Goal: Task Accomplishment & Management: Manage account settings

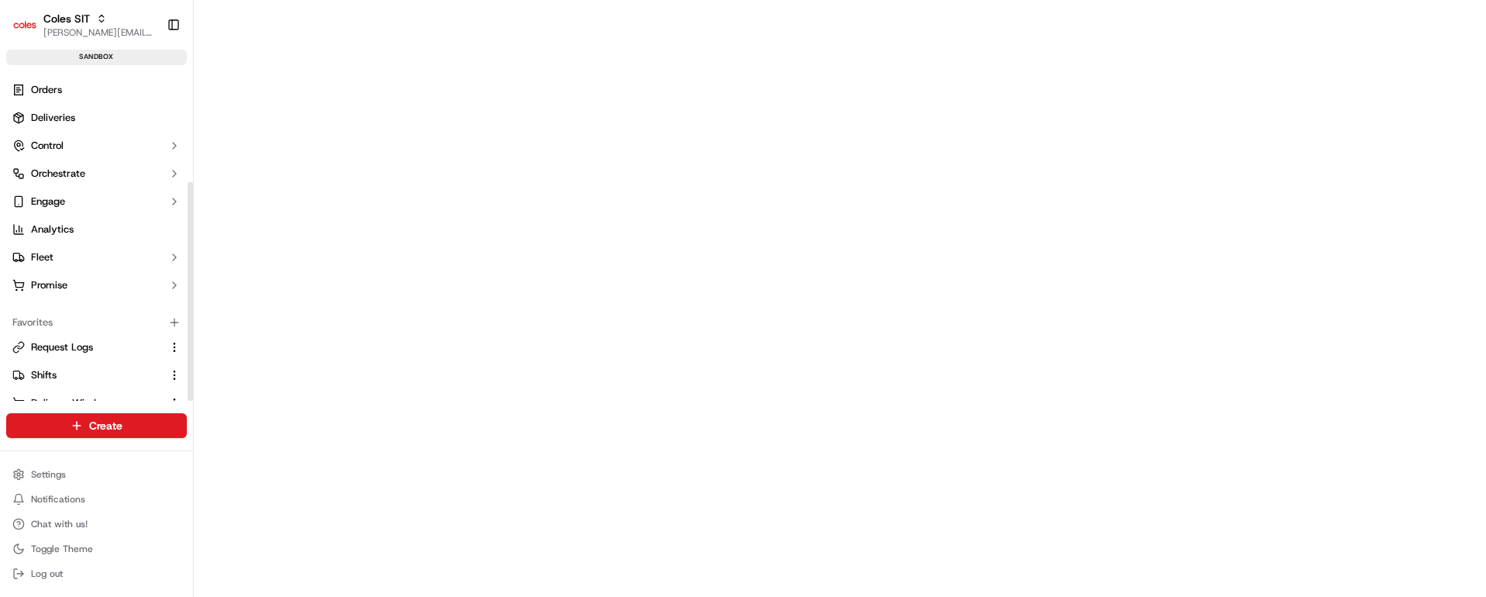
scroll to position [166, 0]
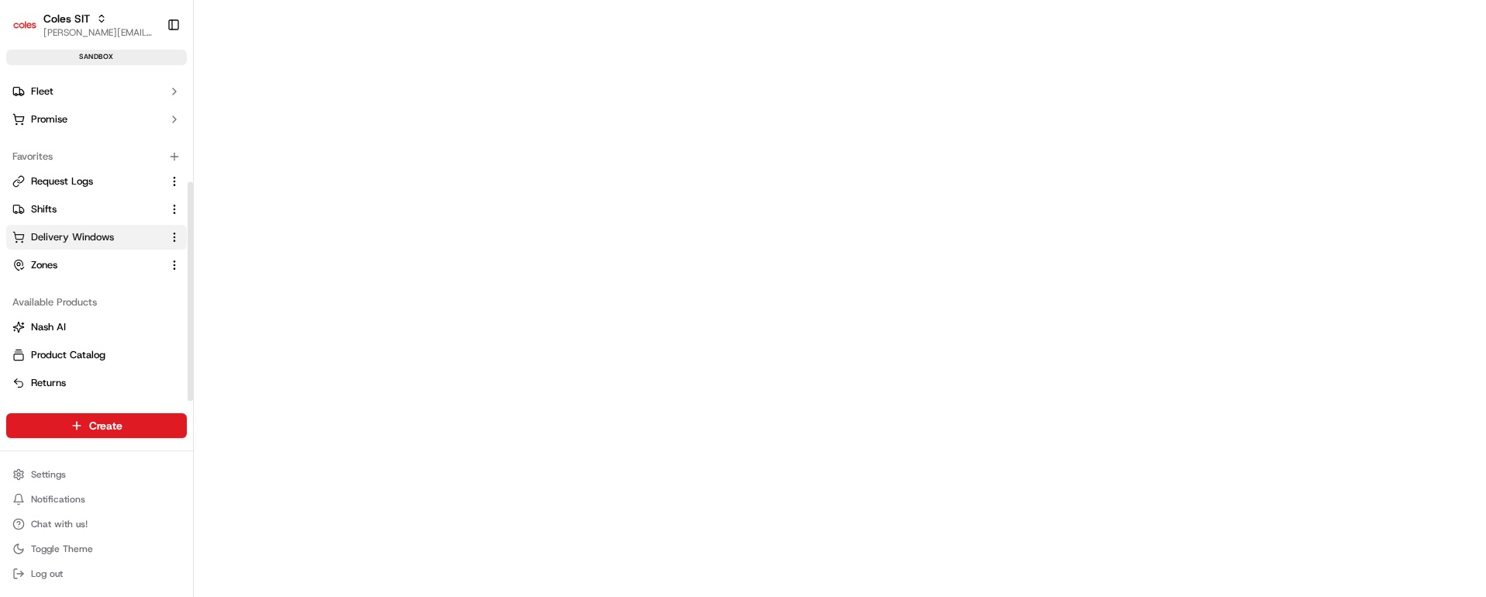
click at [96, 236] on span "Delivery Windows" at bounding box center [72, 237] width 83 height 14
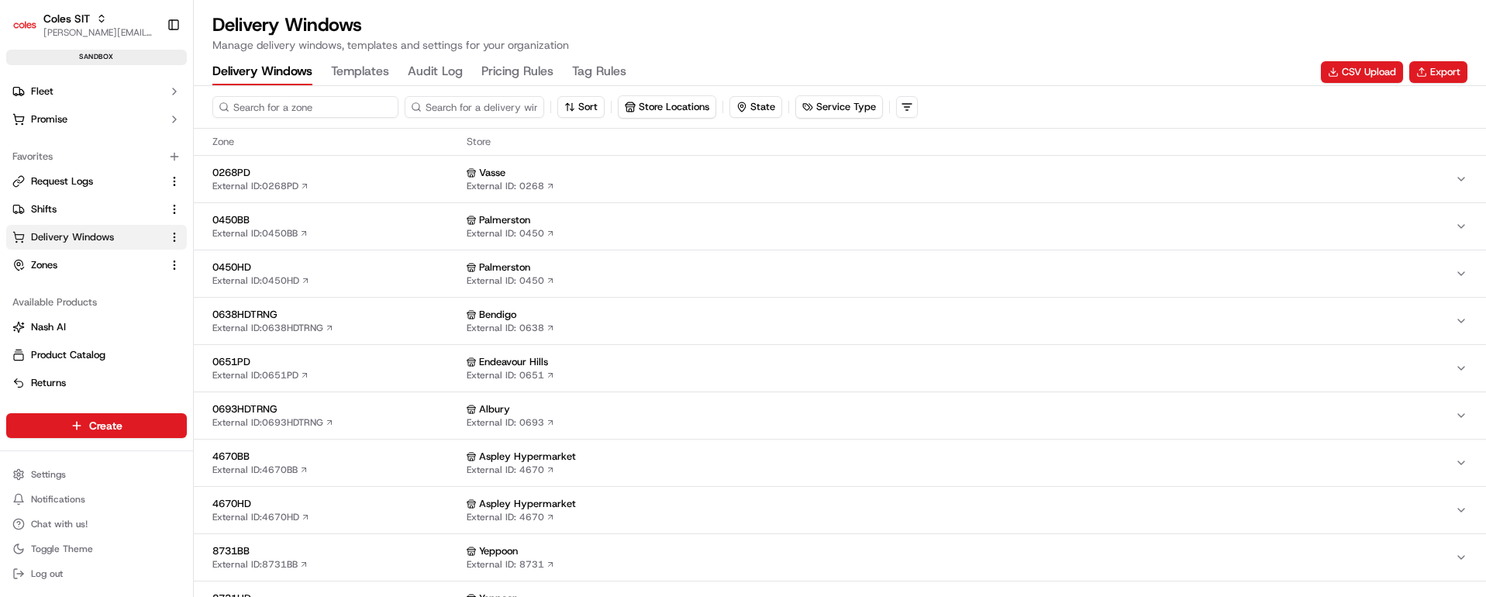
click at [284, 109] on input at bounding box center [305, 107] width 186 height 22
type input "0"
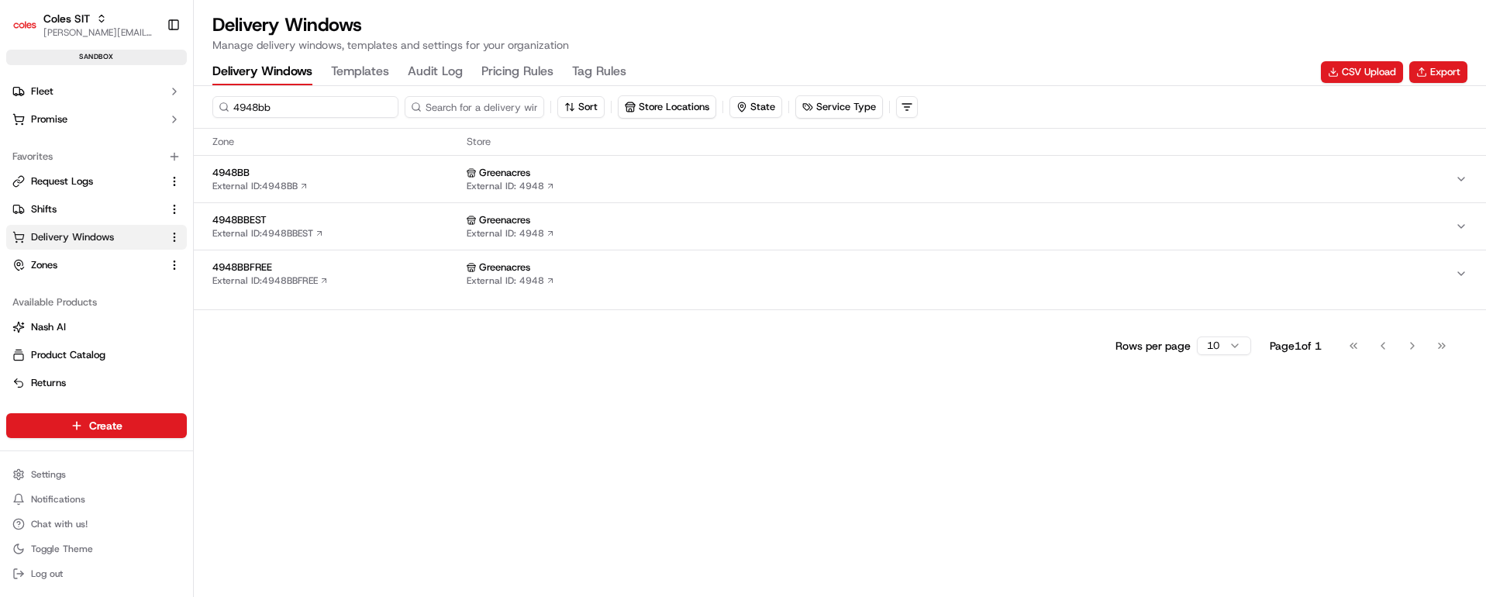
type input "4948bb"
click at [378, 186] on div "4948BB External ID: 4948BB" at bounding box center [336, 179] width 248 height 26
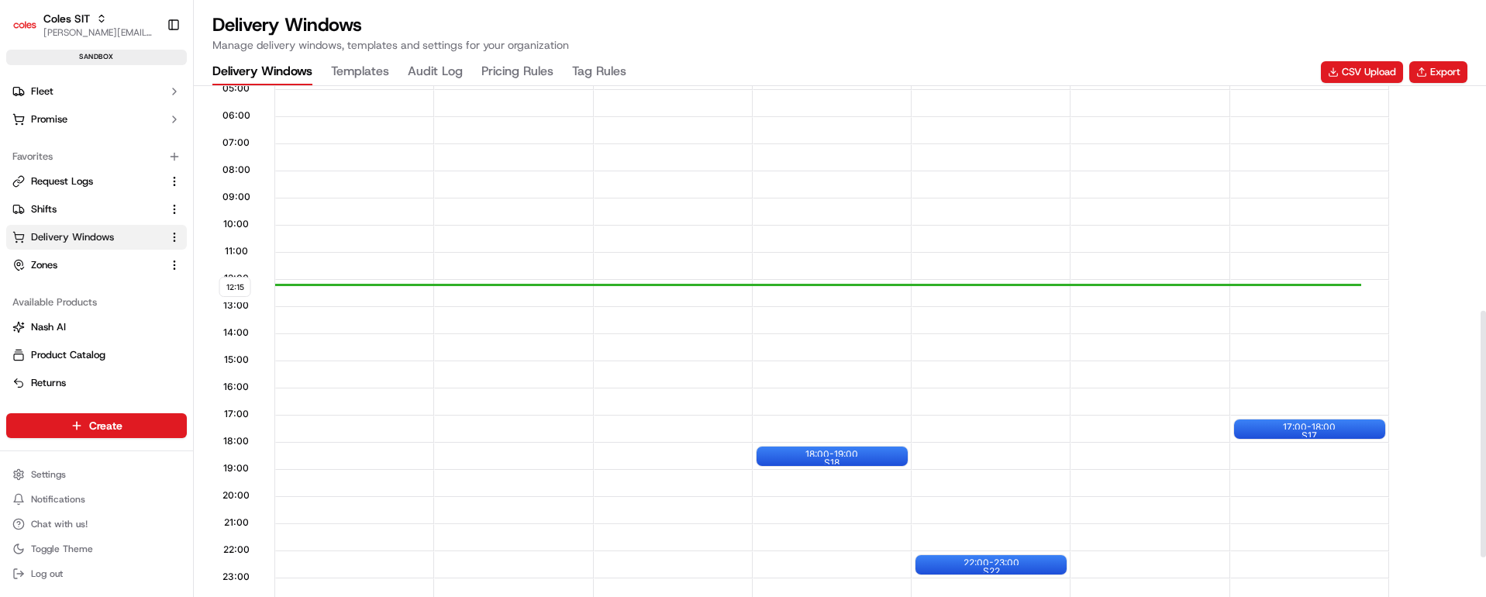
scroll to position [465, 0]
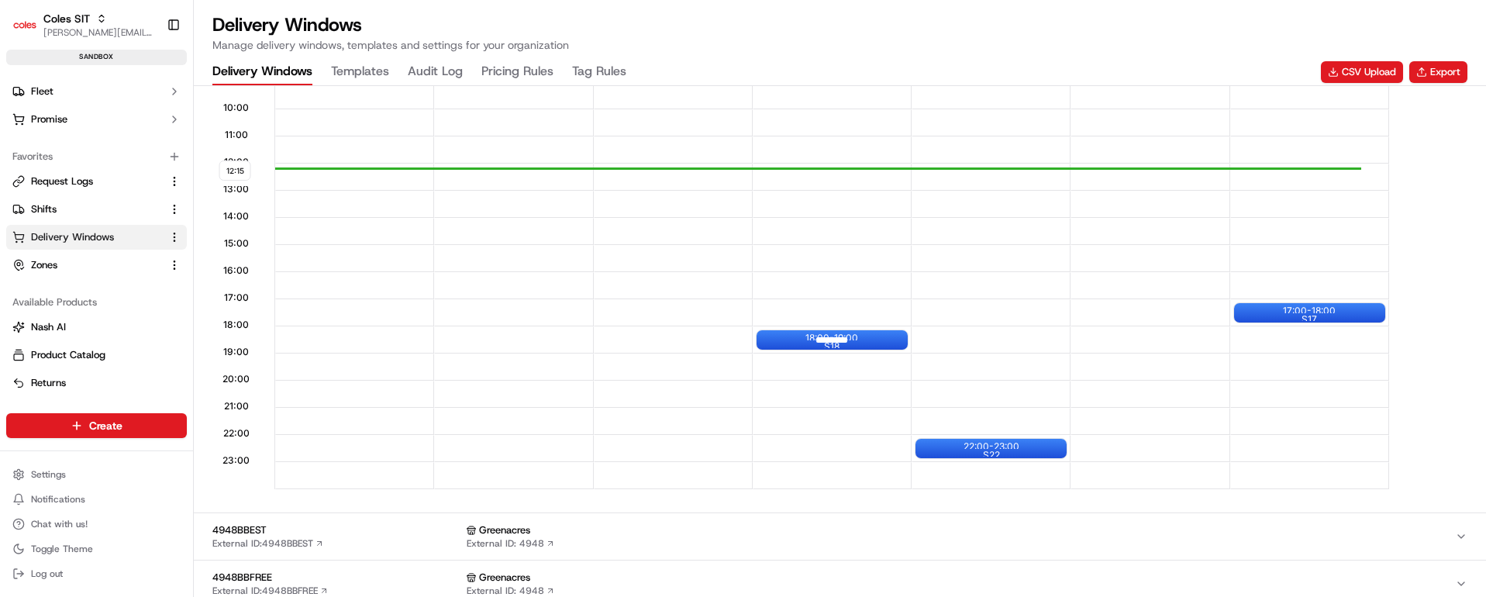
click at [864, 336] on div "18:00 - 19:00 S18" at bounding box center [832, 339] width 151 height 19
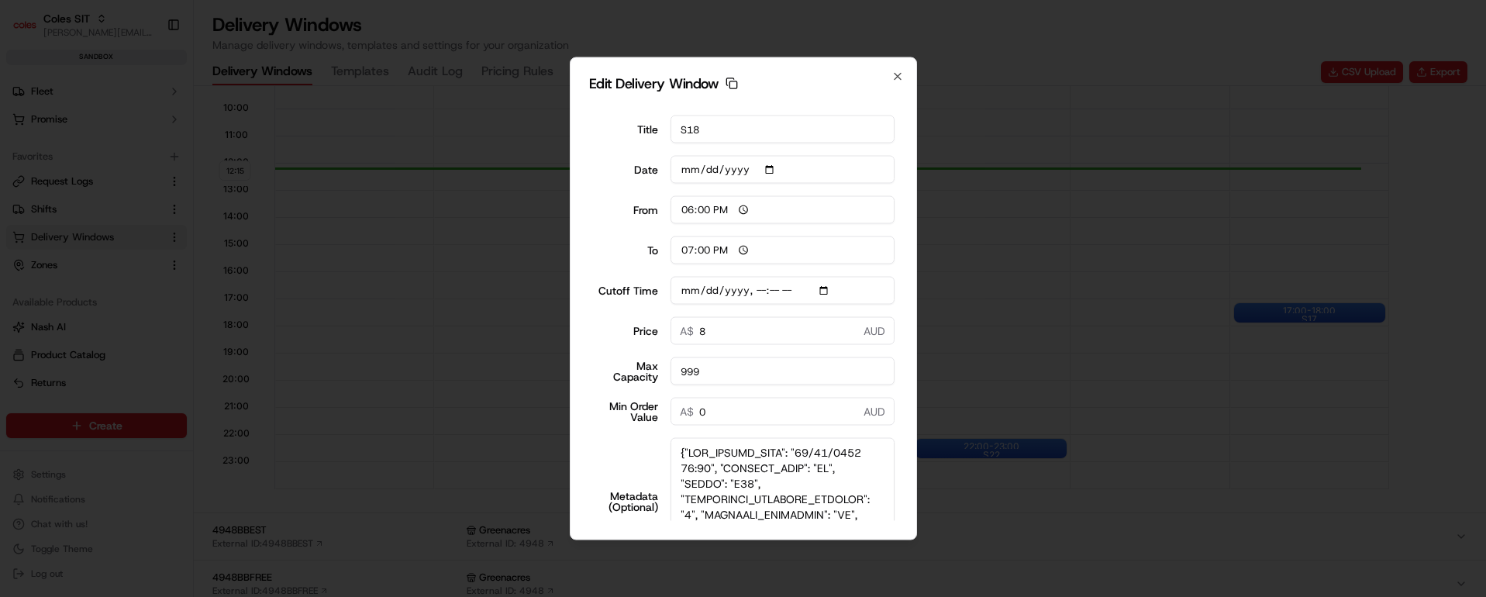
drag, startPoint x: 870, startPoint y: 471, endPoint x: 862, endPoint y: 537, distance: 66.3
click at [871, 553] on body "Coles SIT [PERSON_NAME][EMAIL_ADDRESS][PERSON_NAME][PERSON_NAME][DOMAIN_NAME] T…" at bounding box center [743, 298] width 1486 height 597
click at [779, 469] on textarea "Metadata (Optional)" at bounding box center [782, 502] width 224 height 129
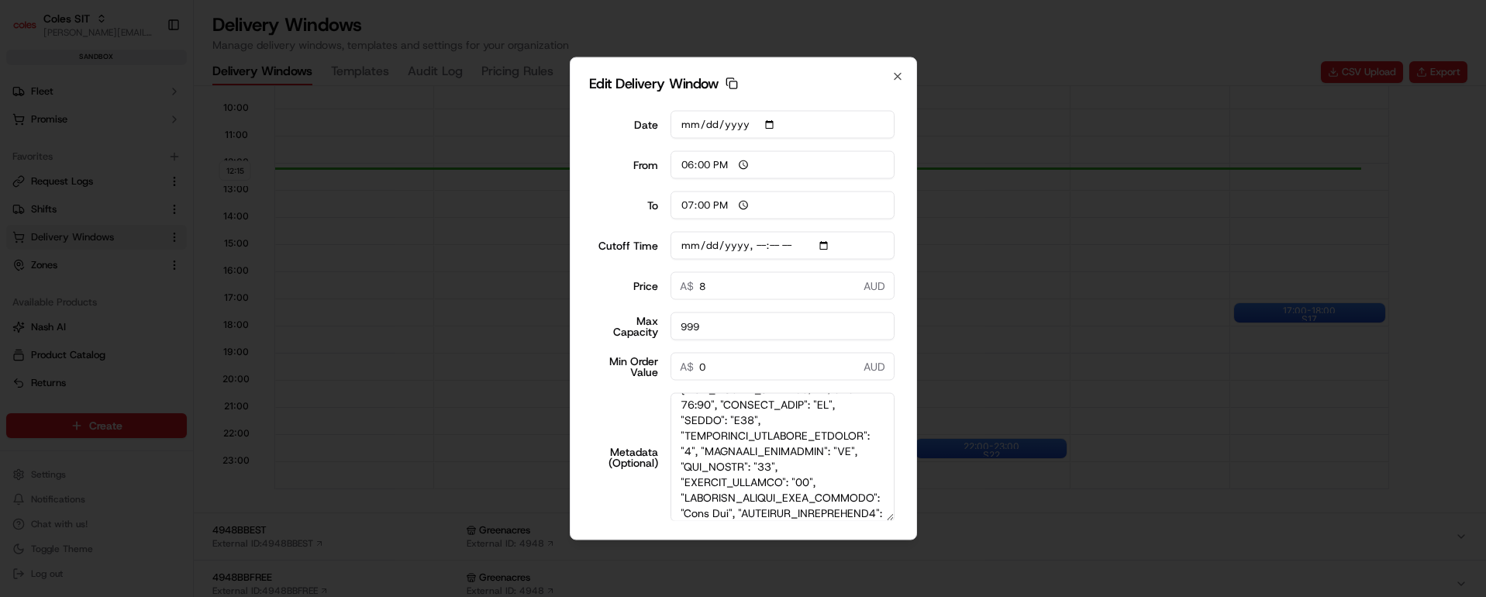
scroll to position [34, 0]
type input "[DATE]T12:10"
click at [897, 72] on icon "button" at bounding box center [897, 77] width 12 height 12
type input "12:16"
type input "13:16"
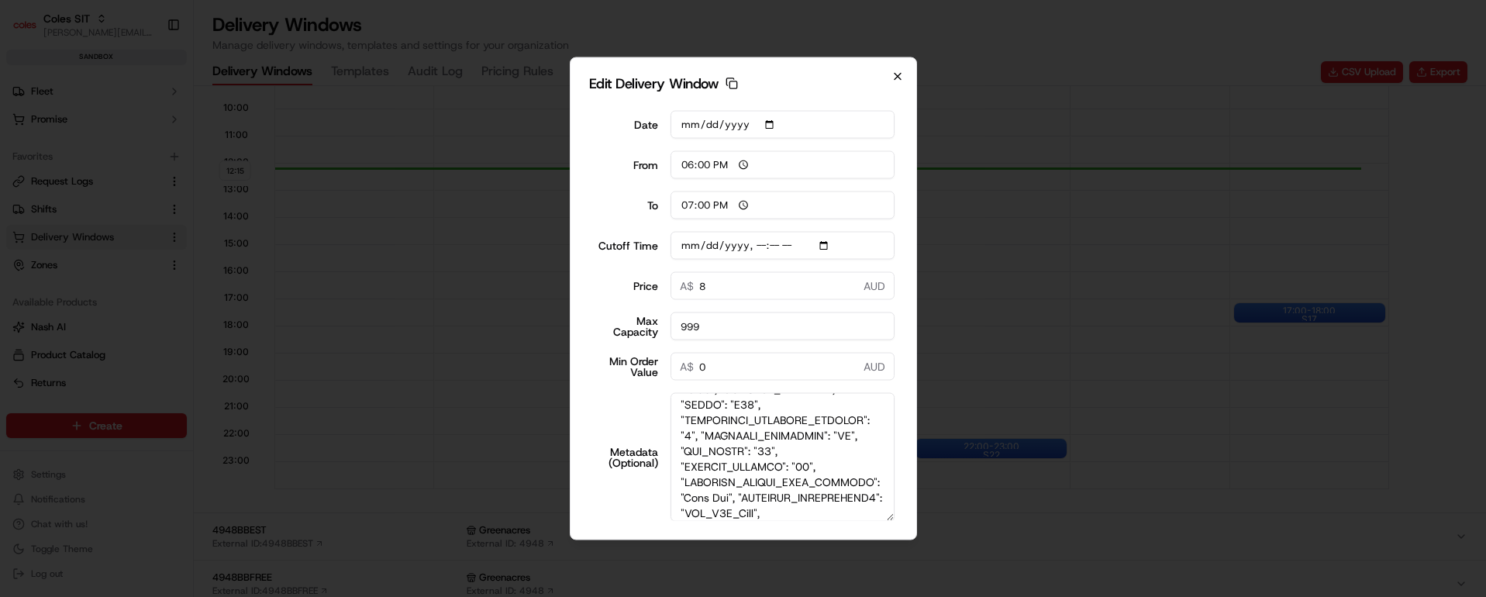
type input "[DATE]T12:10"
type input "0"
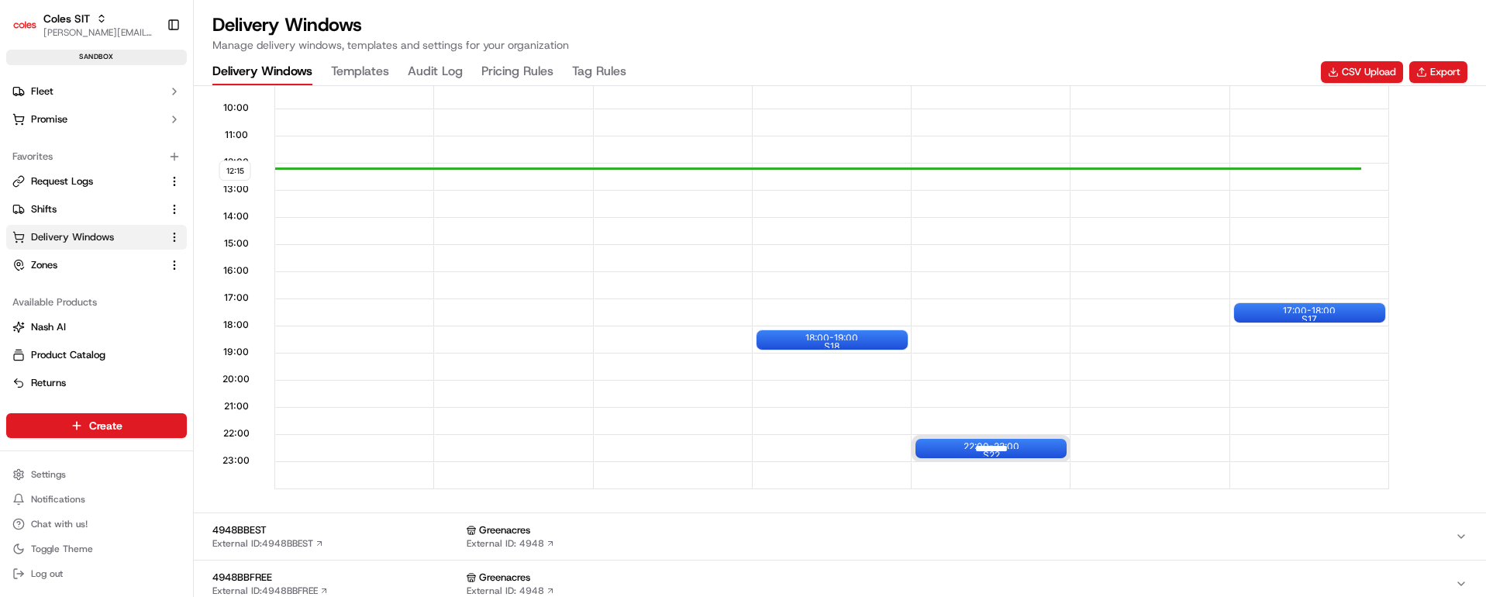
click at [974, 445] on div at bounding box center [991, 448] width 62 height 19
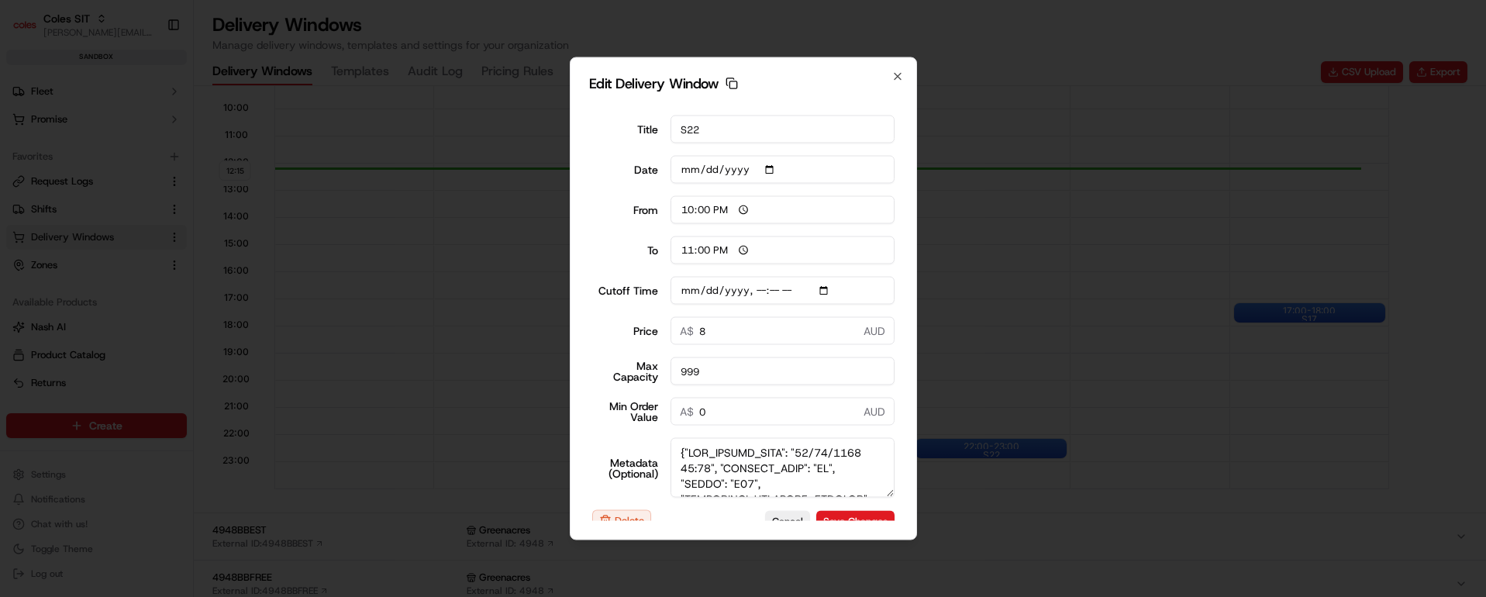
drag, startPoint x: 864, startPoint y: 473, endPoint x: 867, endPoint y: 505, distance: 32.6
click at [867, 498] on textarea "Metadata (Optional)" at bounding box center [782, 468] width 224 height 60
click at [805, 477] on textarea "Metadata (Optional)" at bounding box center [782, 477] width 224 height 79
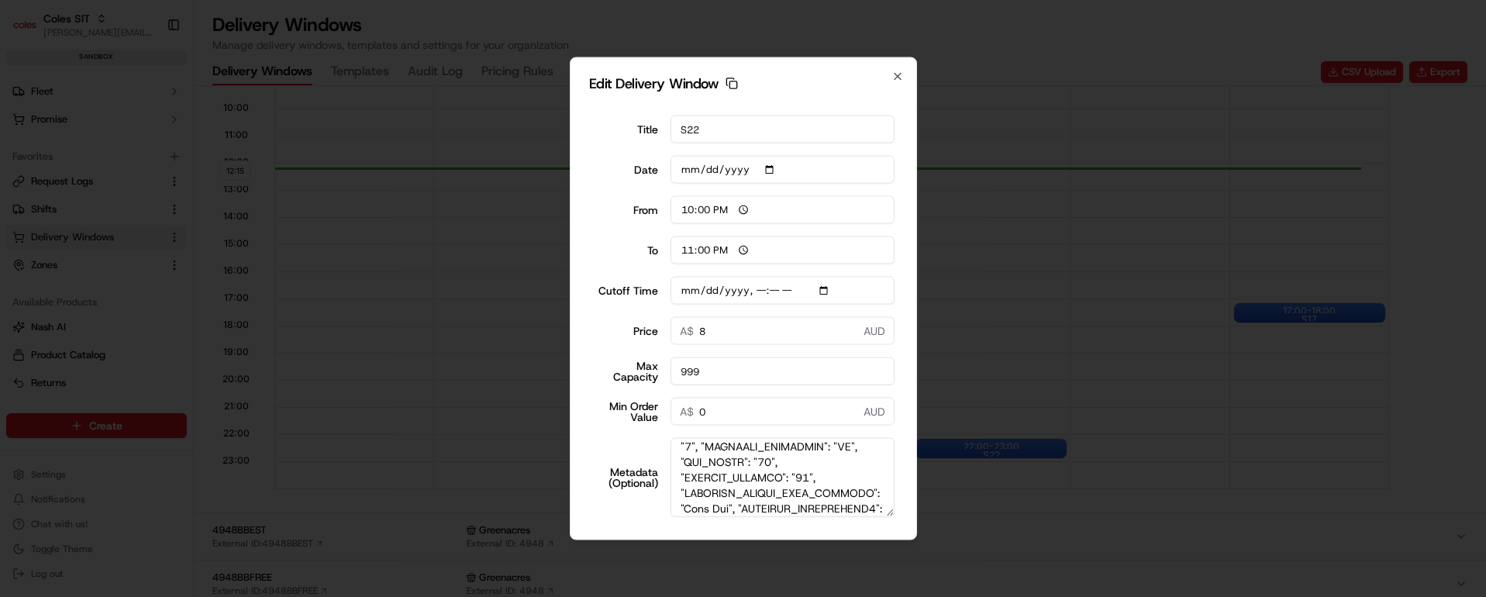
scroll to position [84, 0]
type input "[DATE]T15:10"
click at [898, 76] on icon "button" at bounding box center [897, 77] width 6 height 6
type input "[DATE]"
type input "12:16"
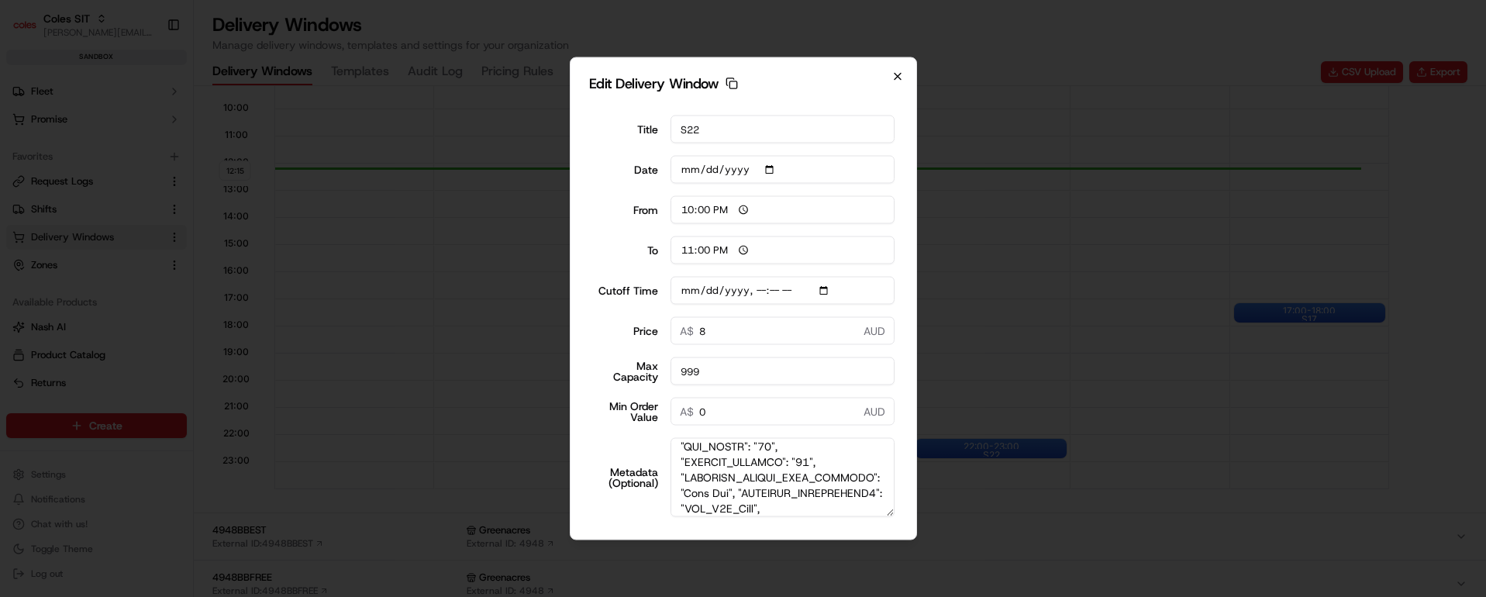
type input "13:16"
type input "[DATE]T15:10"
type input "0"
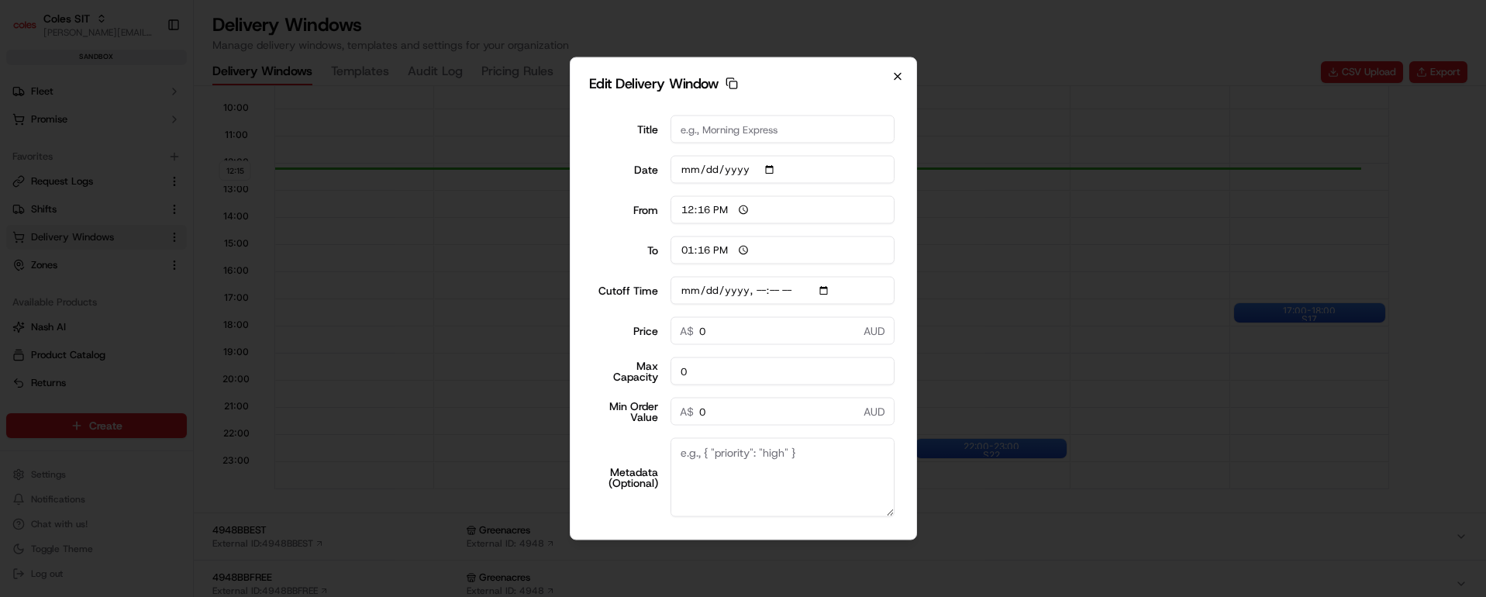
scroll to position [0, 0]
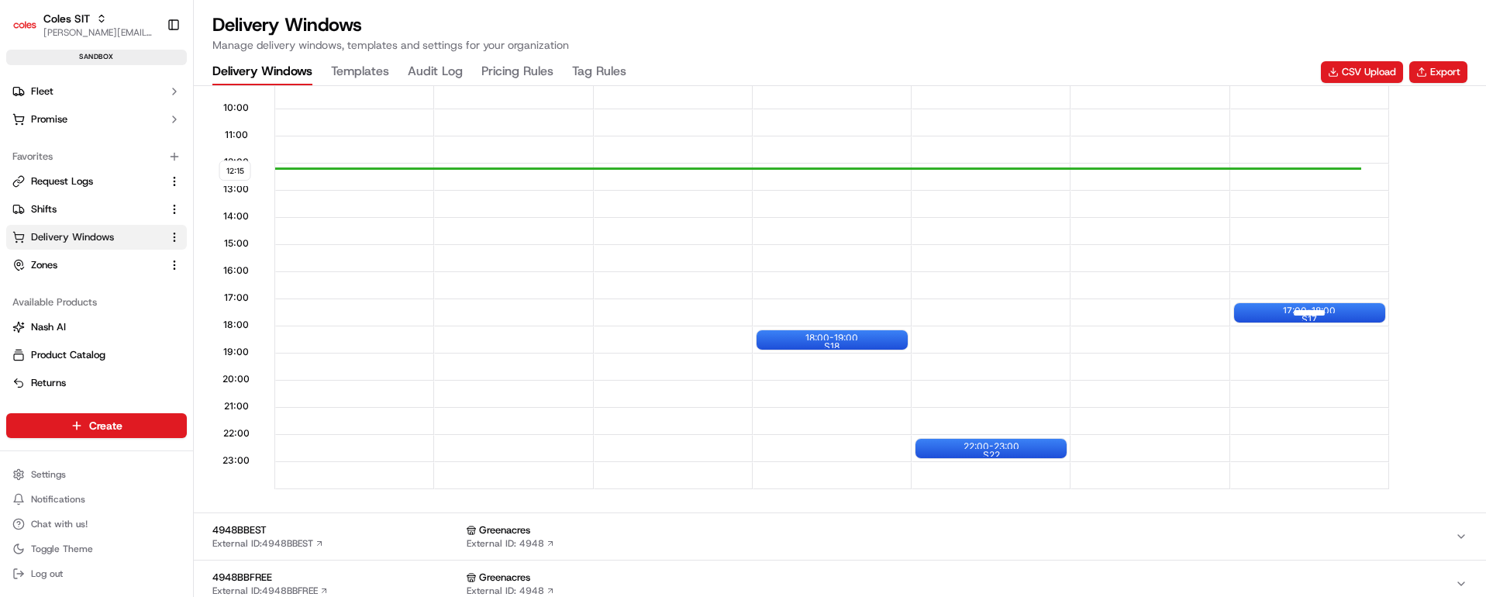
click at [1294, 315] on div at bounding box center [1309, 312] width 62 height 19
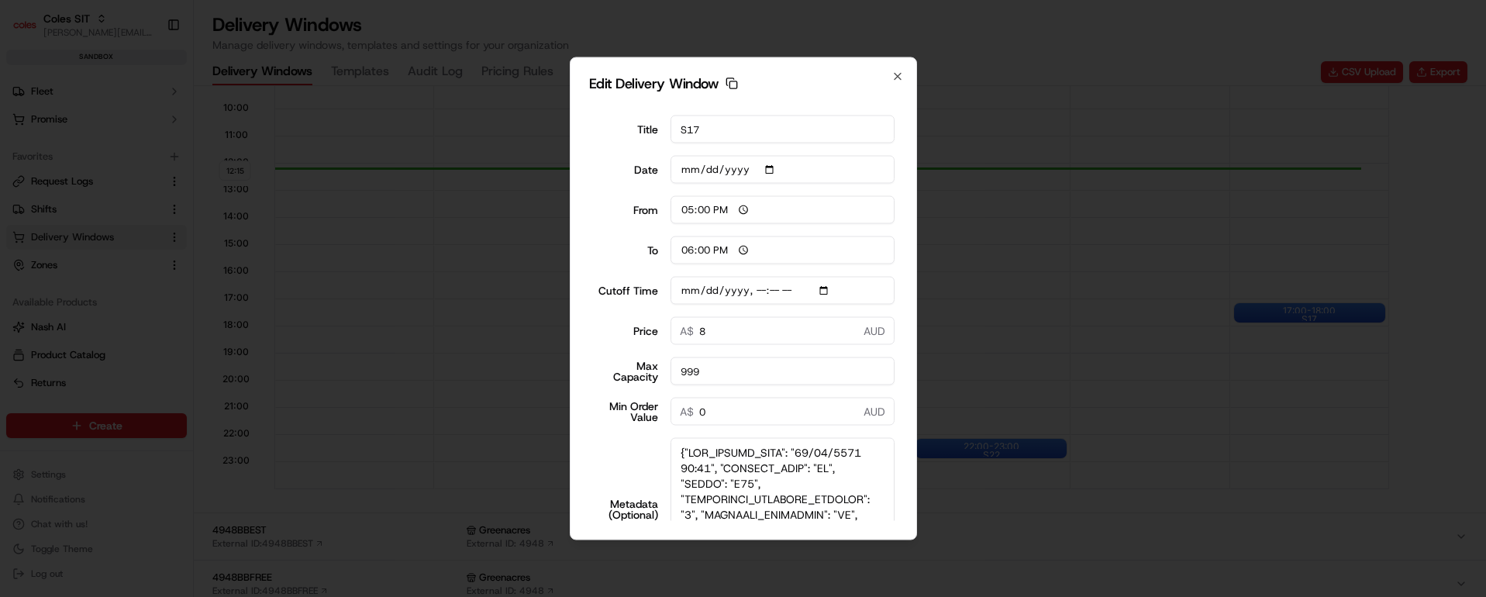
drag, startPoint x: 865, startPoint y: 477, endPoint x: 869, endPoint y: 564, distance: 86.9
click at [873, 574] on body "Coles SIT [PERSON_NAME][EMAIL_ADDRESS][PERSON_NAME][PERSON_NAME][DOMAIN_NAME] T…" at bounding box center [743, 298] width 1486 height 597
click at [818, 470] on textarea "Metadata (Optional)" at bounding box center [782, 510] width 224 height 144
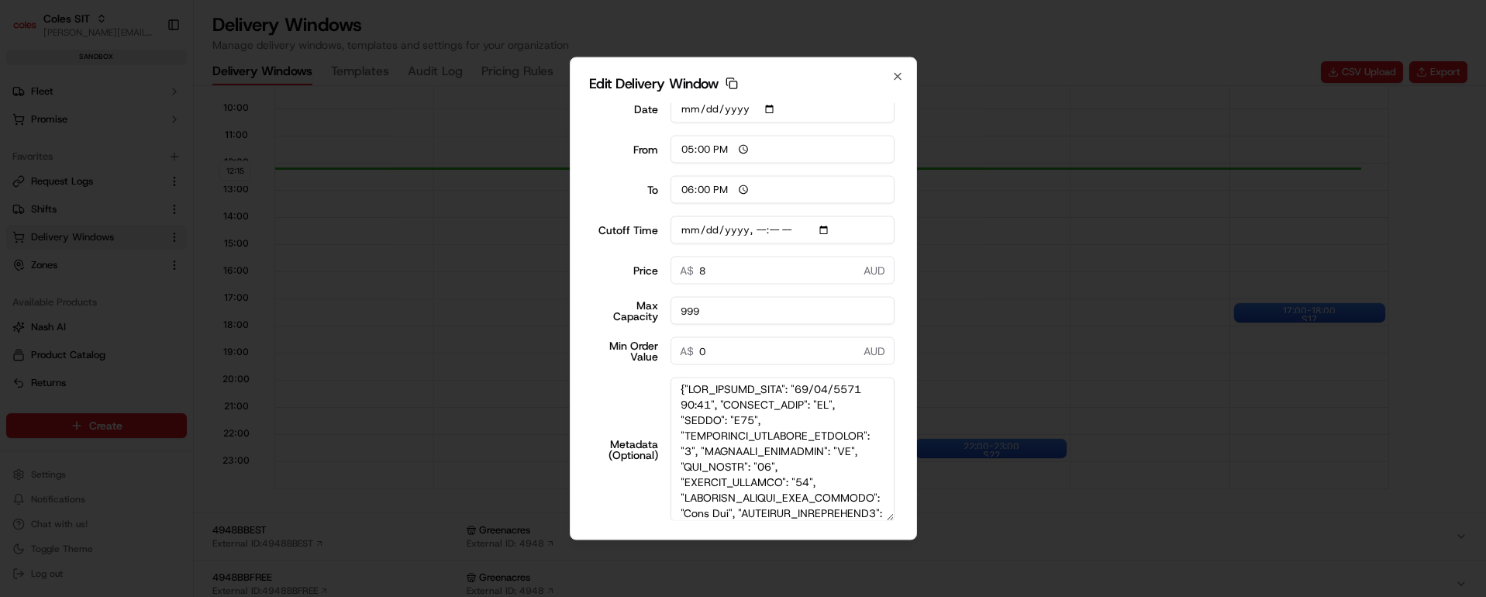
scroll to position [34, 0]
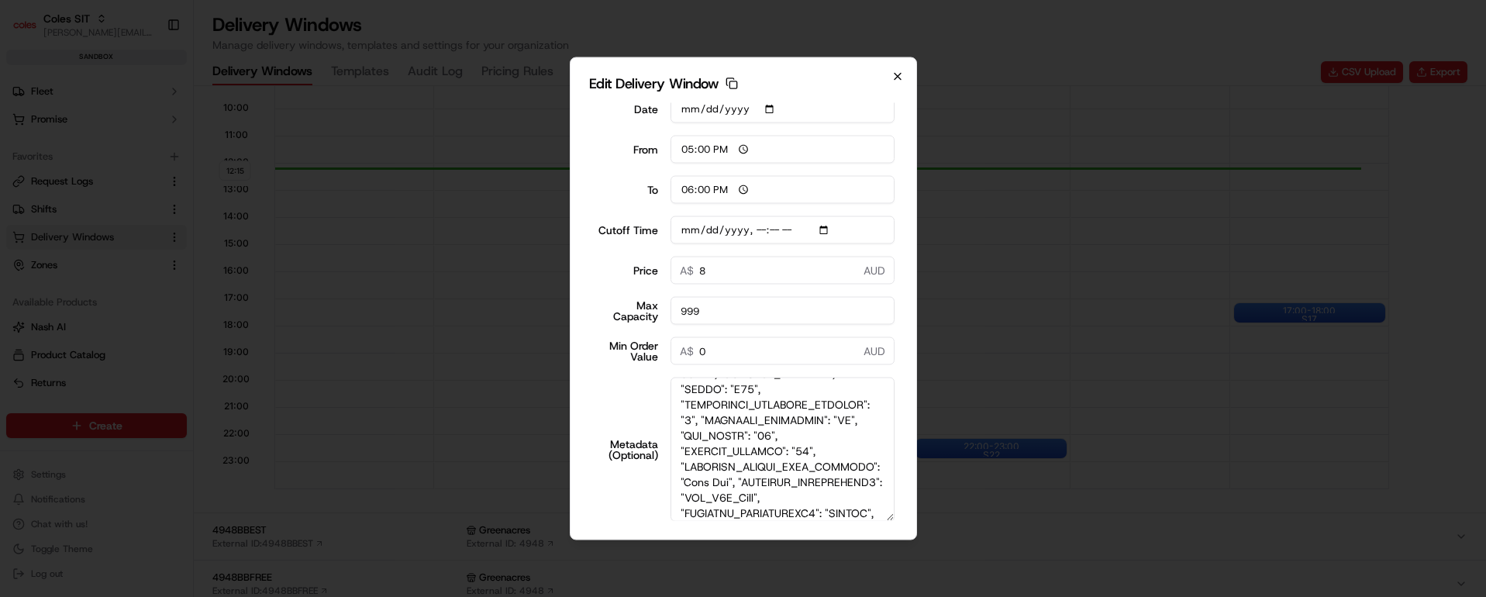
type input "[DATE]T10:10"
click at [898, 74] on icon "button" at bounding box center [897, 77] width 12 height 12
type input "[DATE]"
type input "12:16"
type input "13:16"
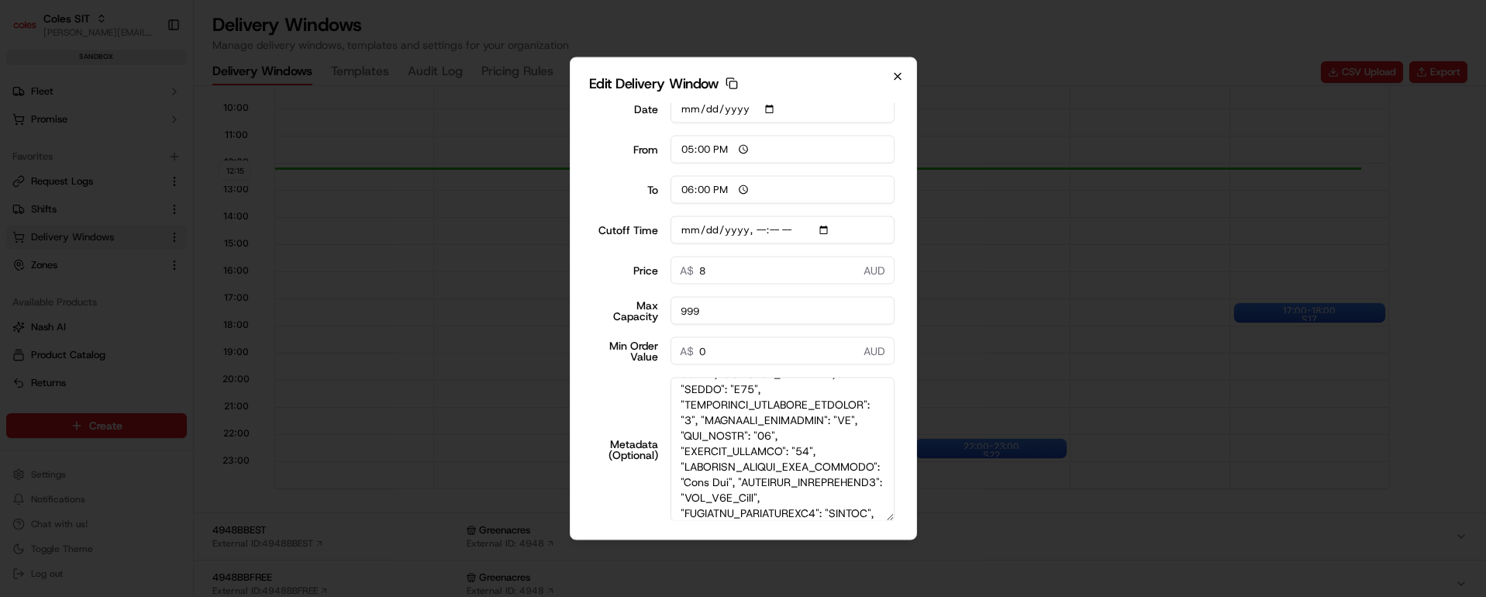
type input "[DATE]T10:10"
type input "0"
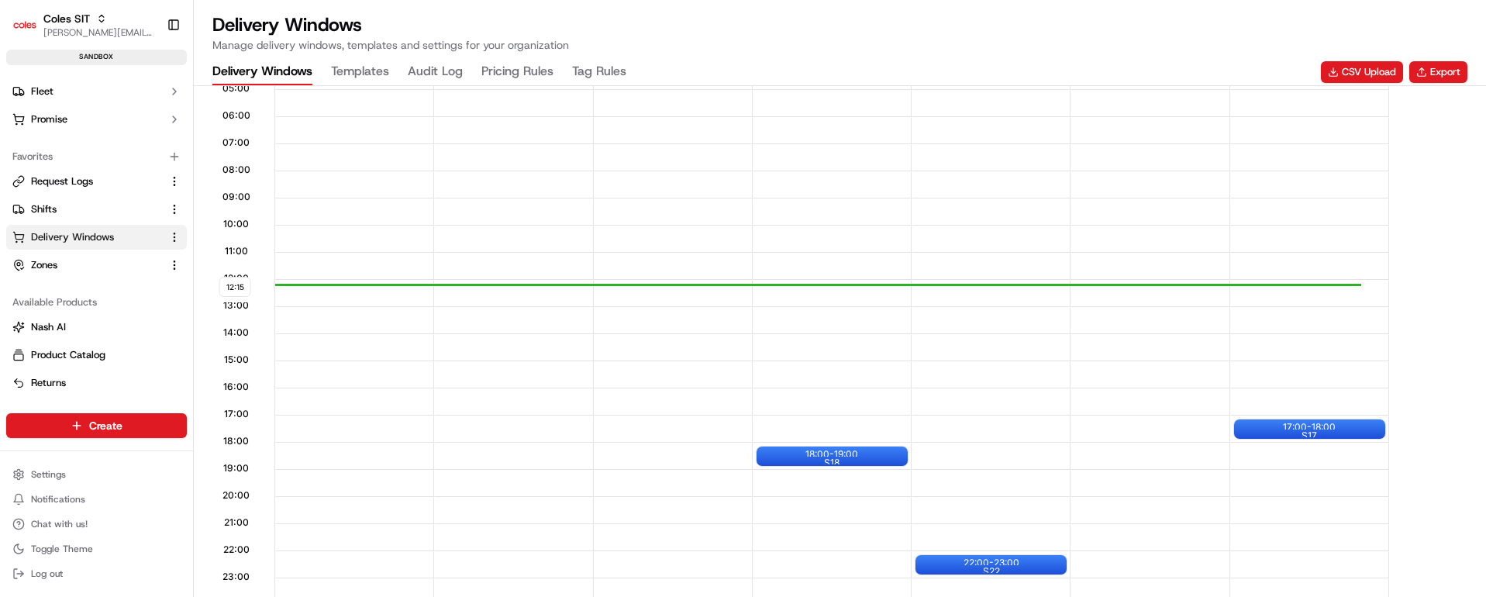
scroll to position [465, 0]
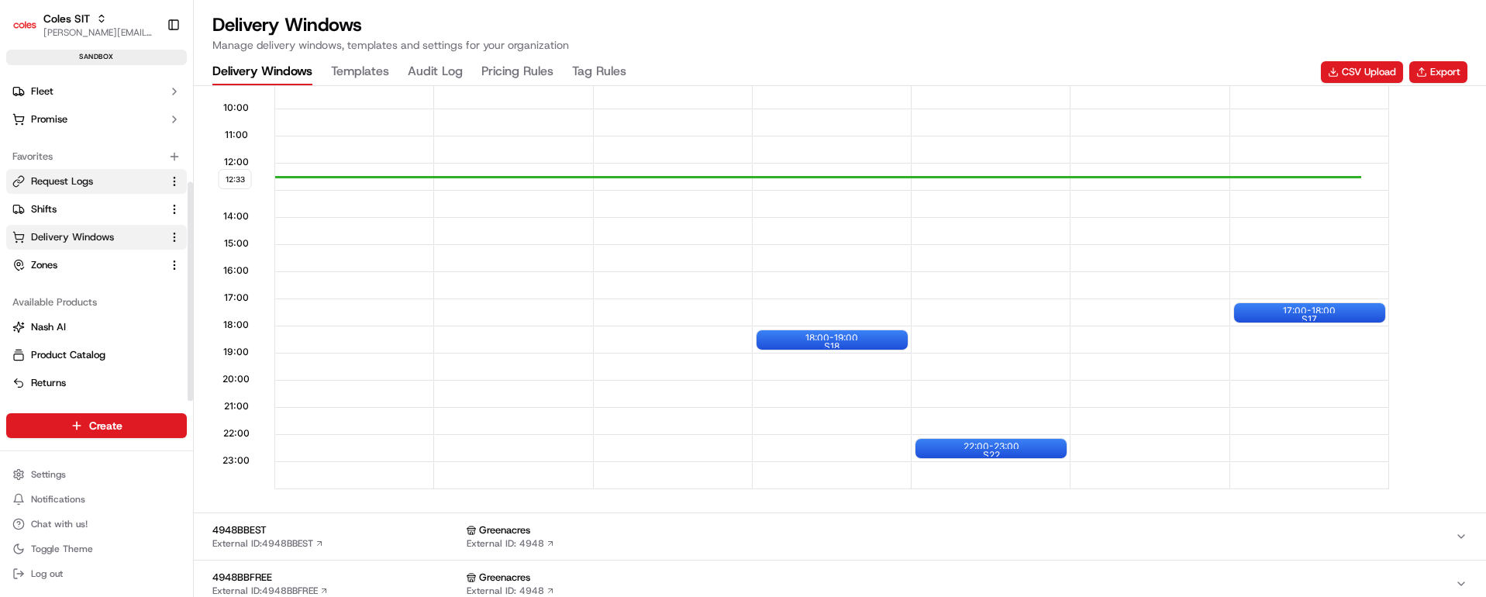
click at [64, 181] on span "Request Logs" at bounding box center [62, 181] width 62 height 14
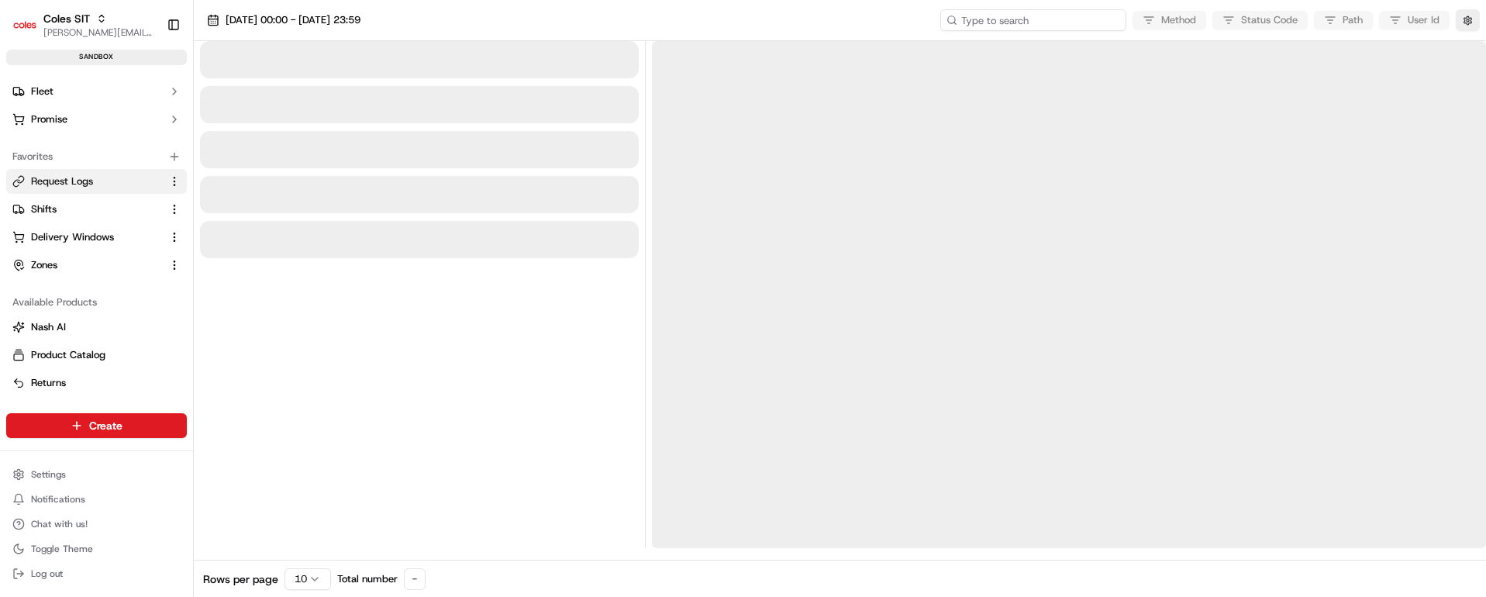
click at [1079, 19] on input at bounding box center [1033, 20] width 186 height 22
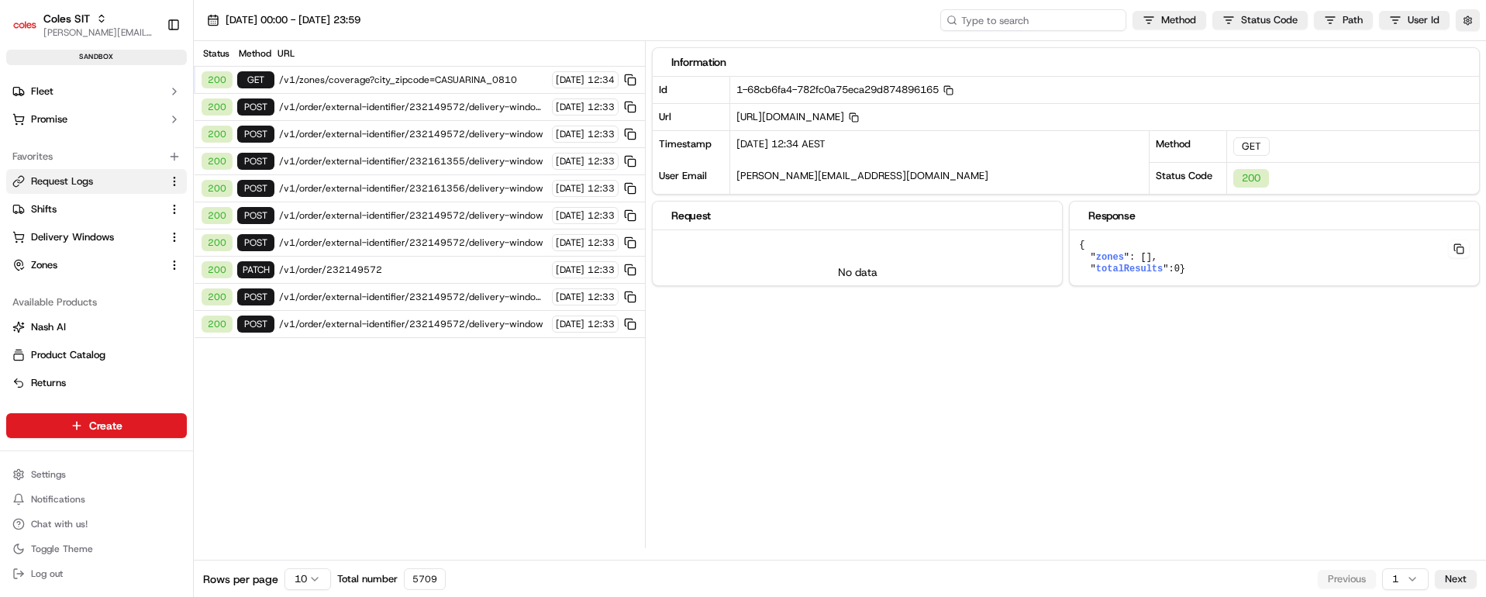
paste input "1-68cb6dea-7d15dfce151449f43edbda22"
type input "1-68cb6dea-7d15dfce151449f43edbda22"
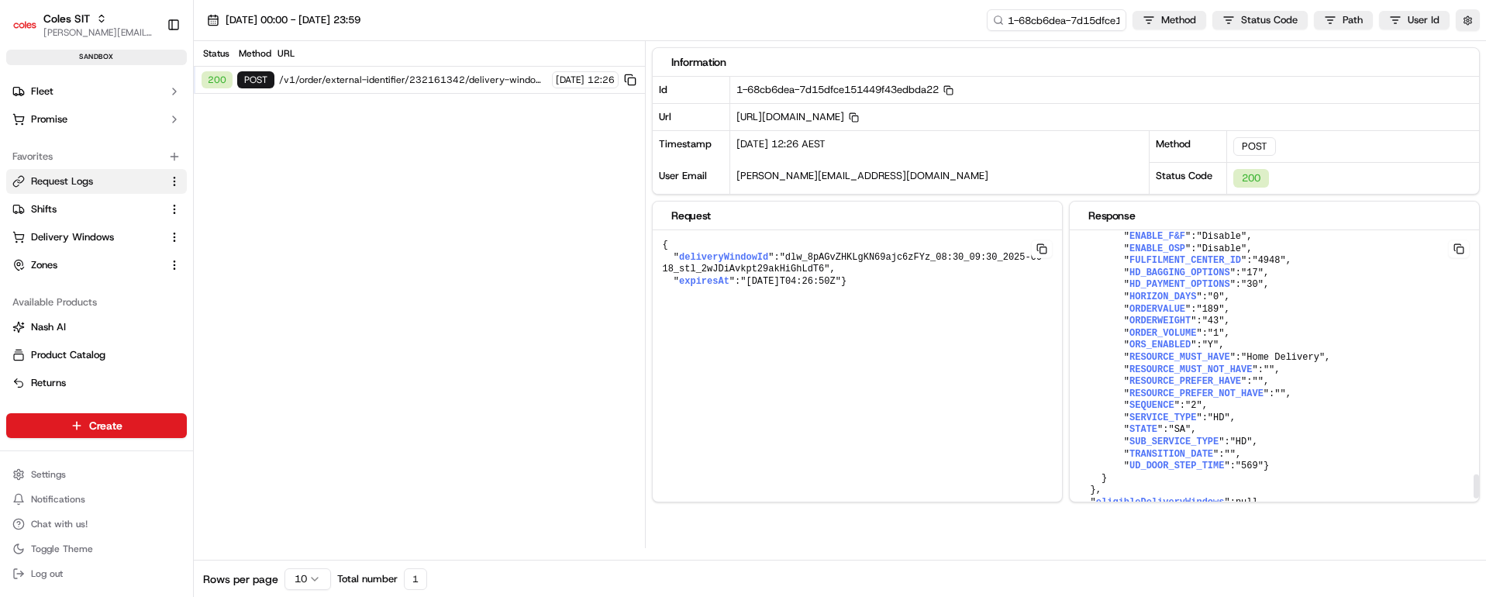
scroll to position [3417, 0]
click at [60, 233] on span "Delivery Windows" at bounding box center [72, 237] width 83 height 14
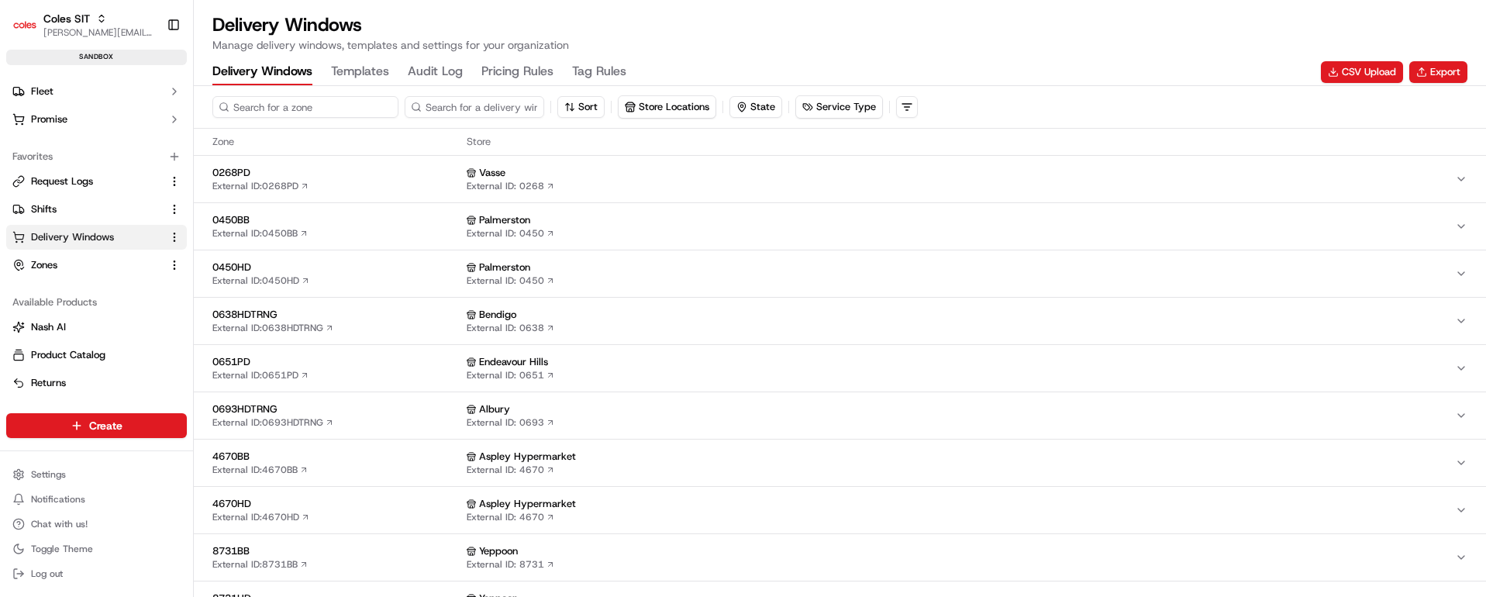
click at [319, 108] on input at bounding box center [305, 107] width 186 height 22
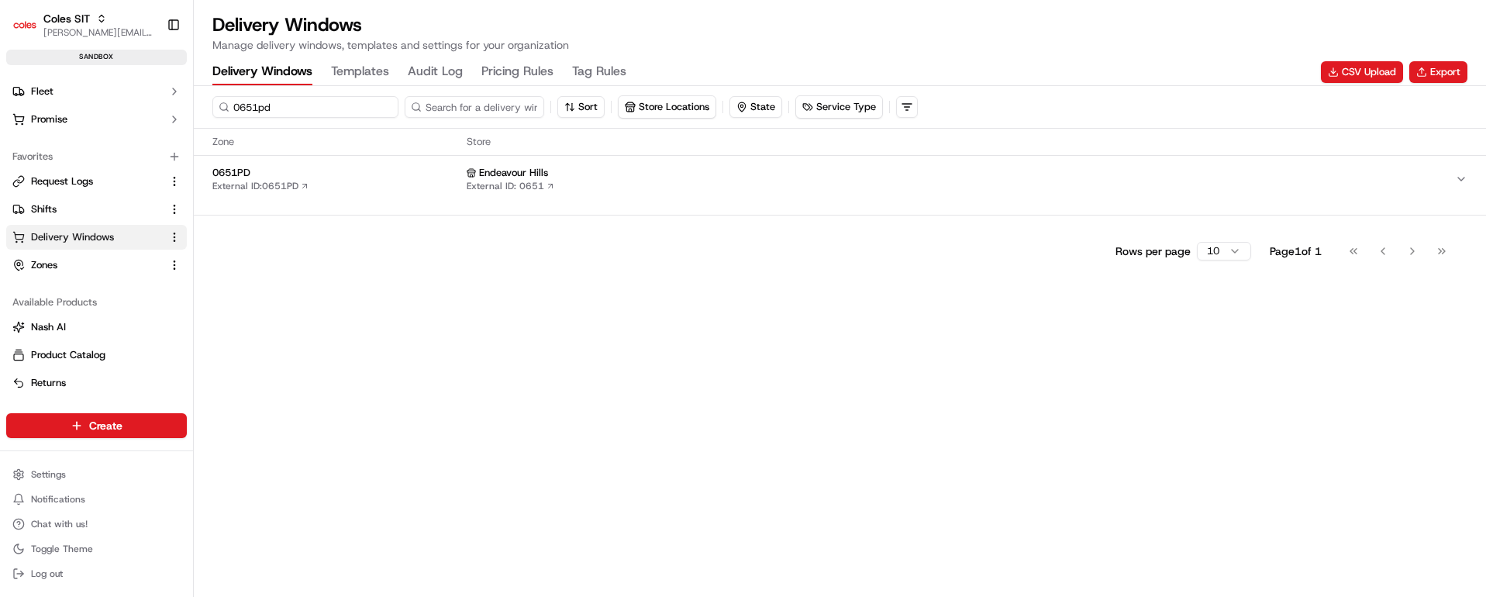
type input "0651pd"
click at [364, 168] on span "0651PD" at bounding box center [336, 173] width 248 height 14
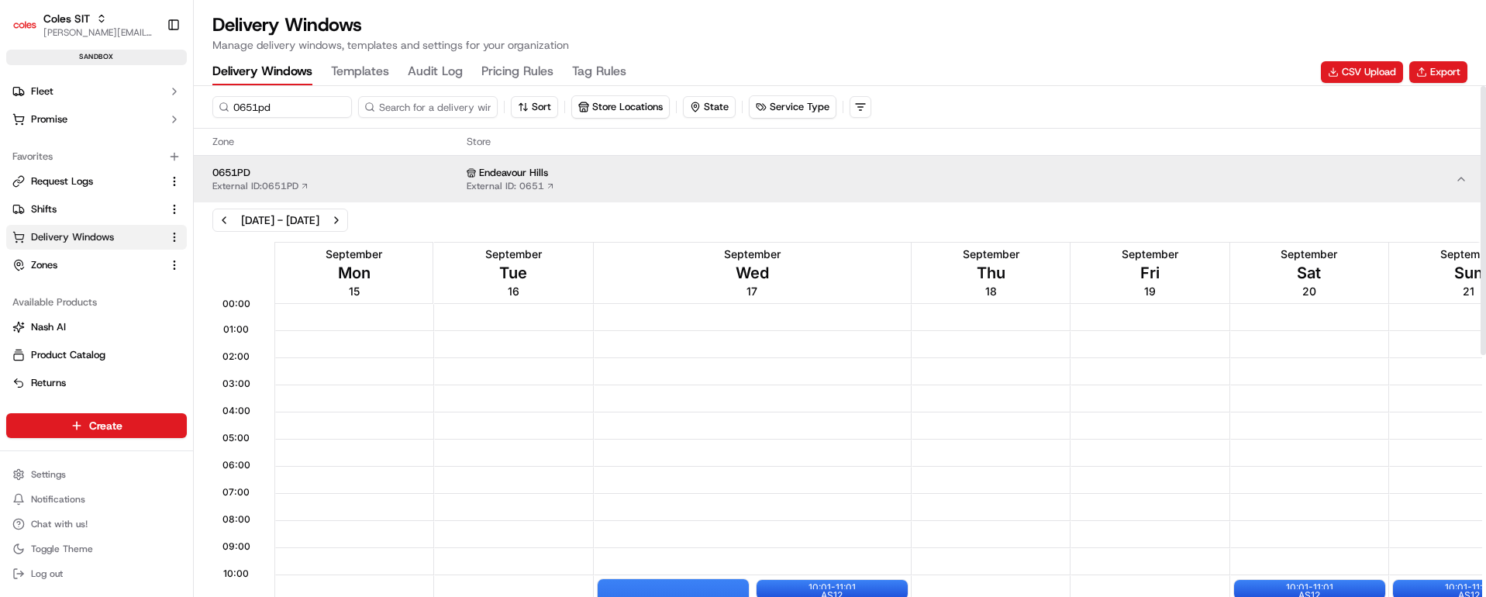
scroll to position [2, 0]
